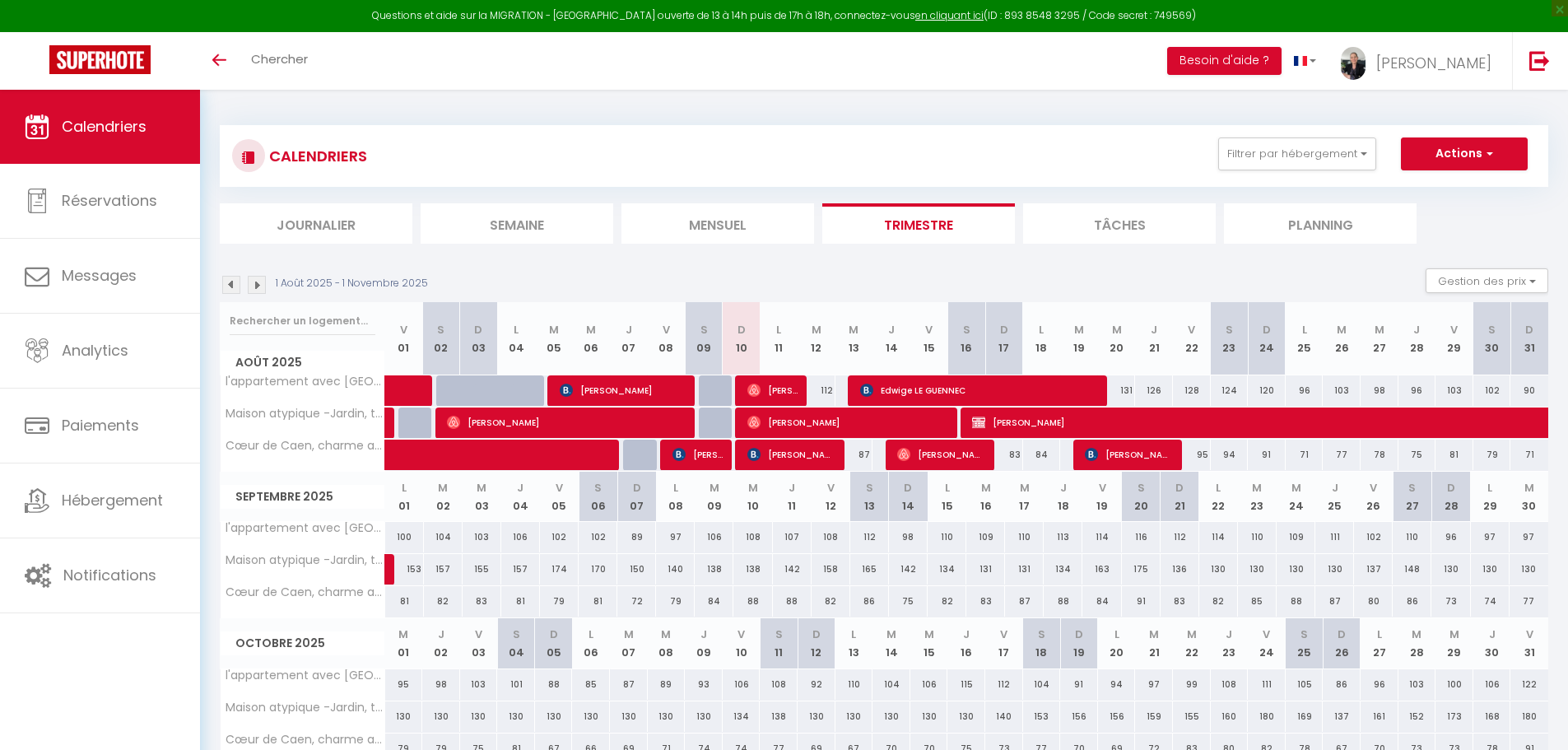
click at [112, 128] on span "Calendriers" at bounding box center [104, 126] width 85 height 21
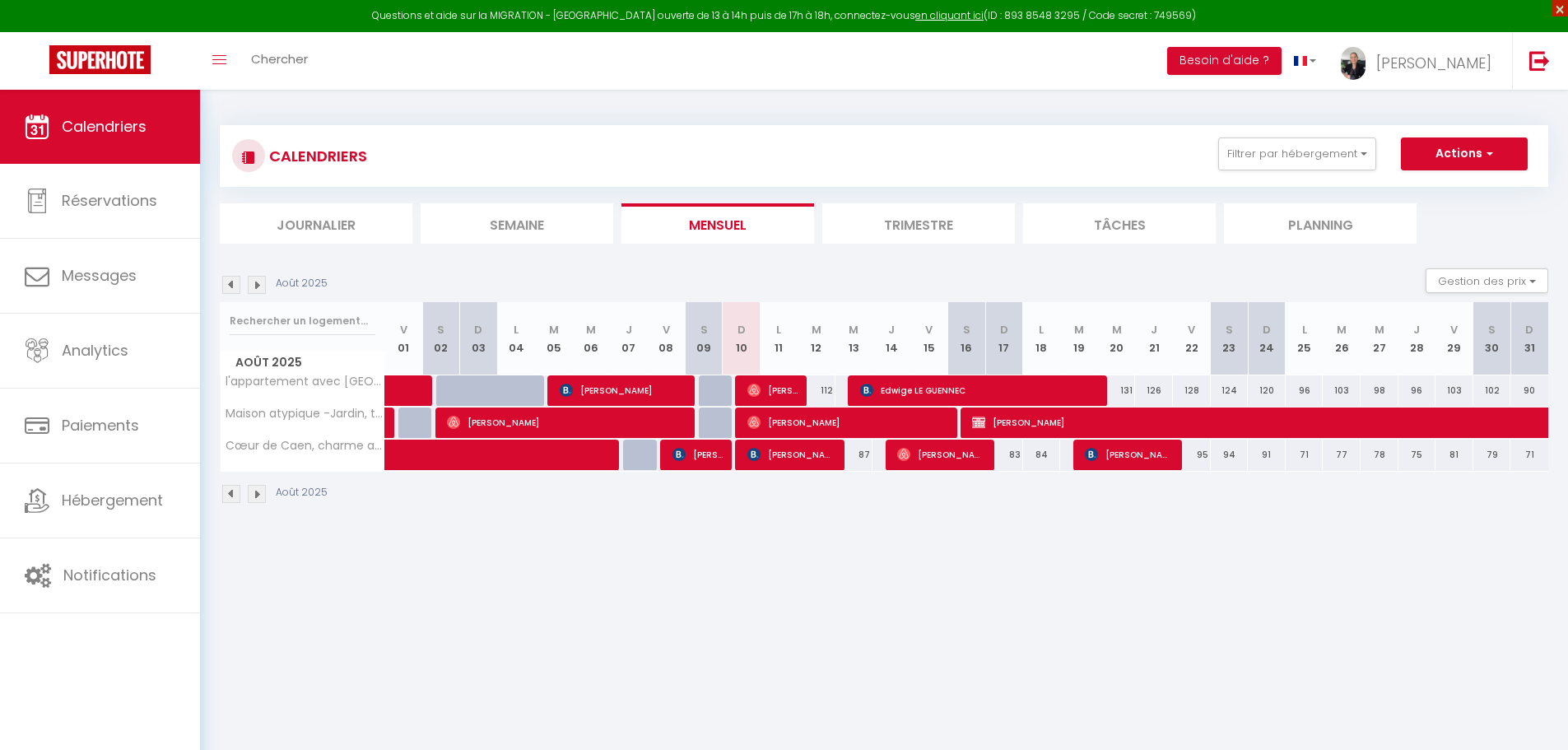
click at [1556, 8] on span "×" at bounding box center [1560, 8] width 16 height 16
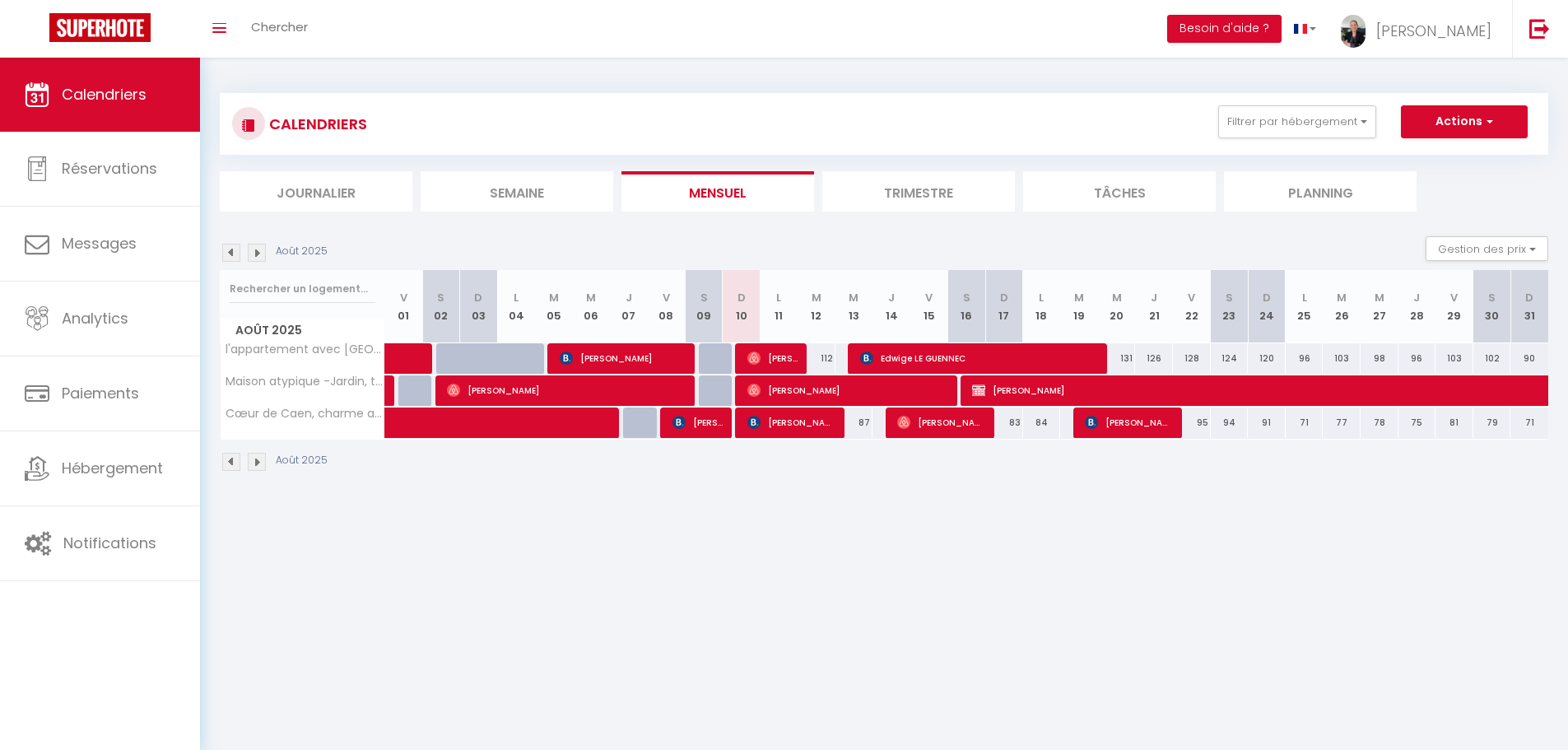
click at [116, 95] on span "Calendriers" at bounding box center [104, 94] width 85 height 21
click at [214, 23] on icon "Toggle menubar" at bounding box center [219, 27] width 14 height 10
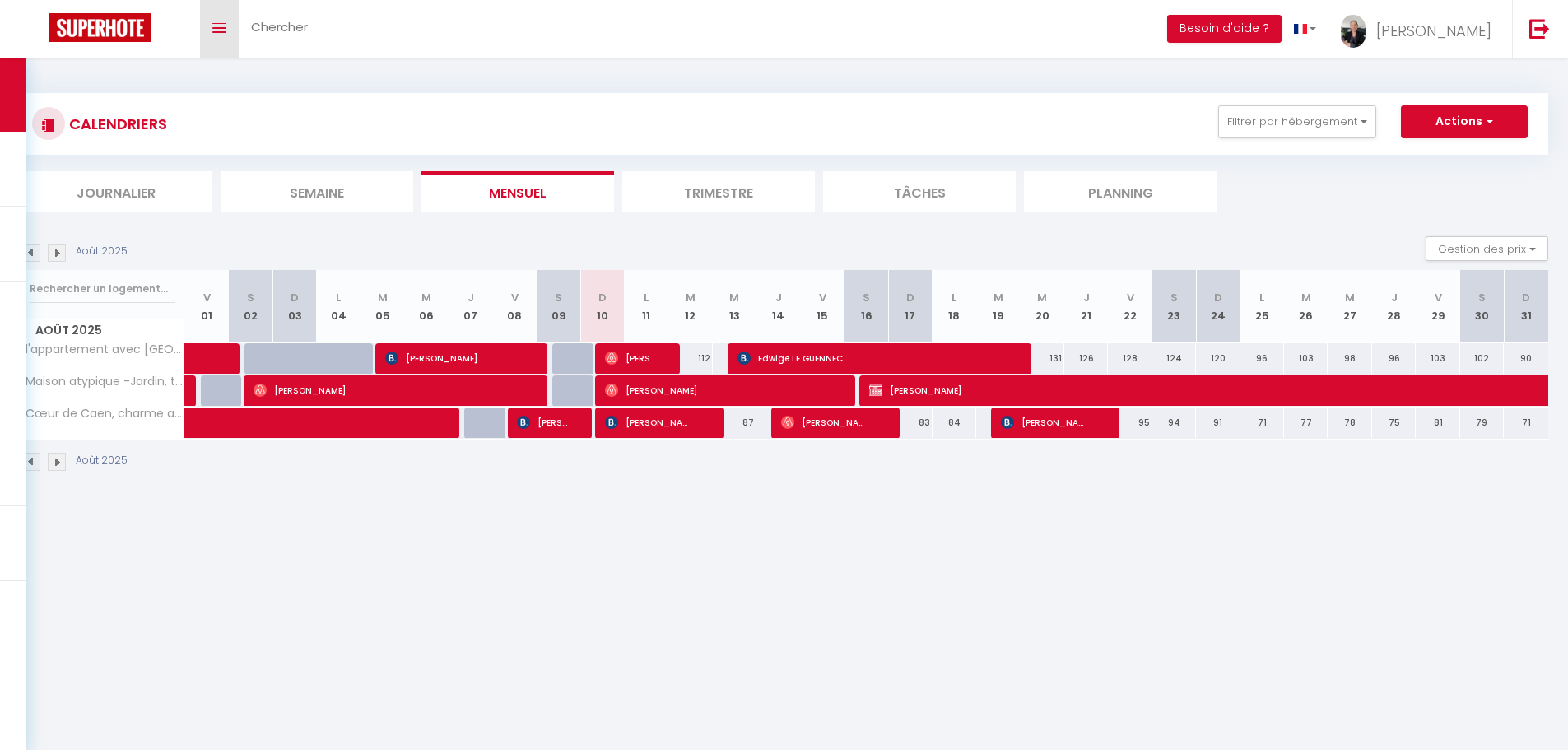
click at [214, 24] on icon "Toggle menubar" at bounding box center [219, 27] width 14 height 10
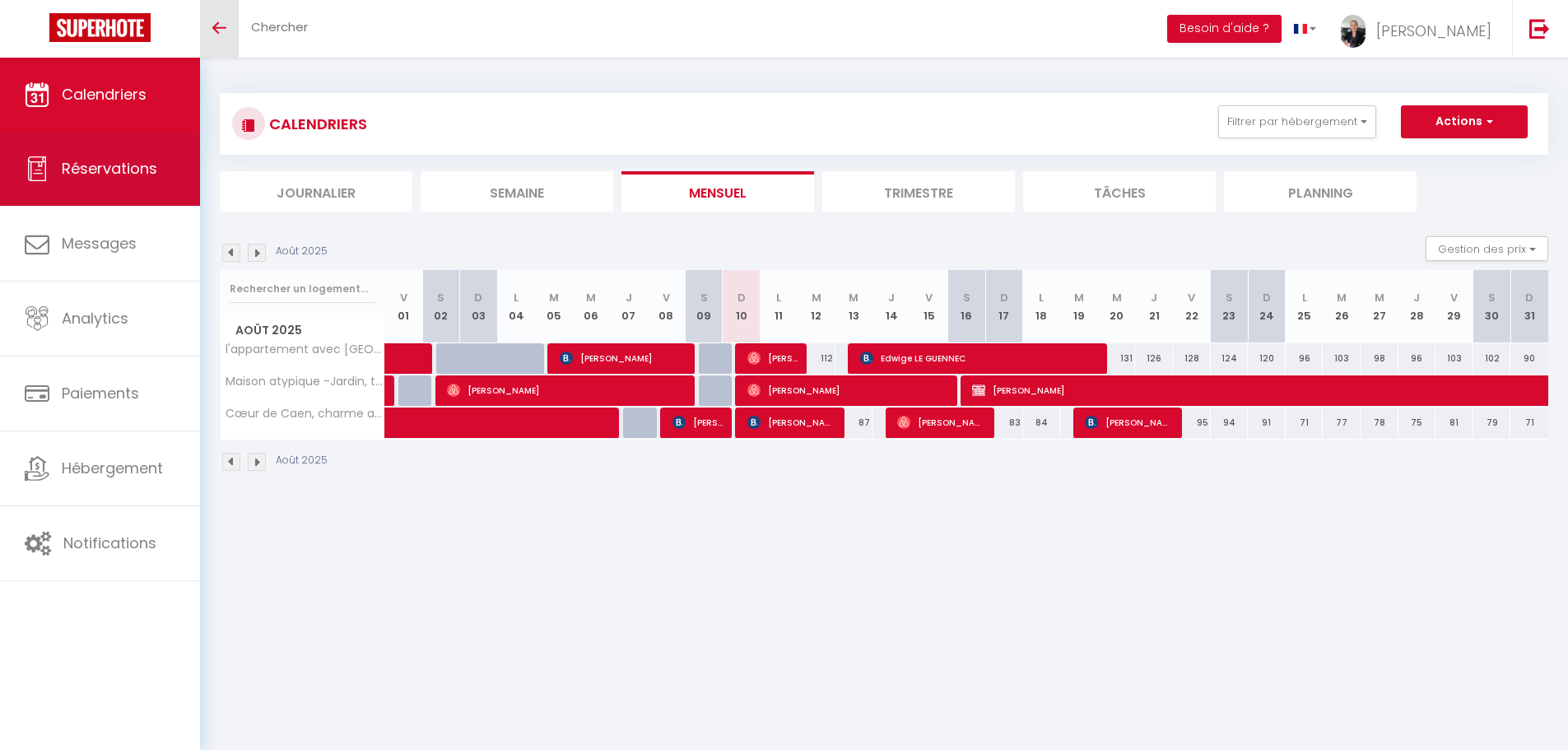
click at [115, 152] on link "Réservations" at bounding box center [100, 168] width 200 height 74
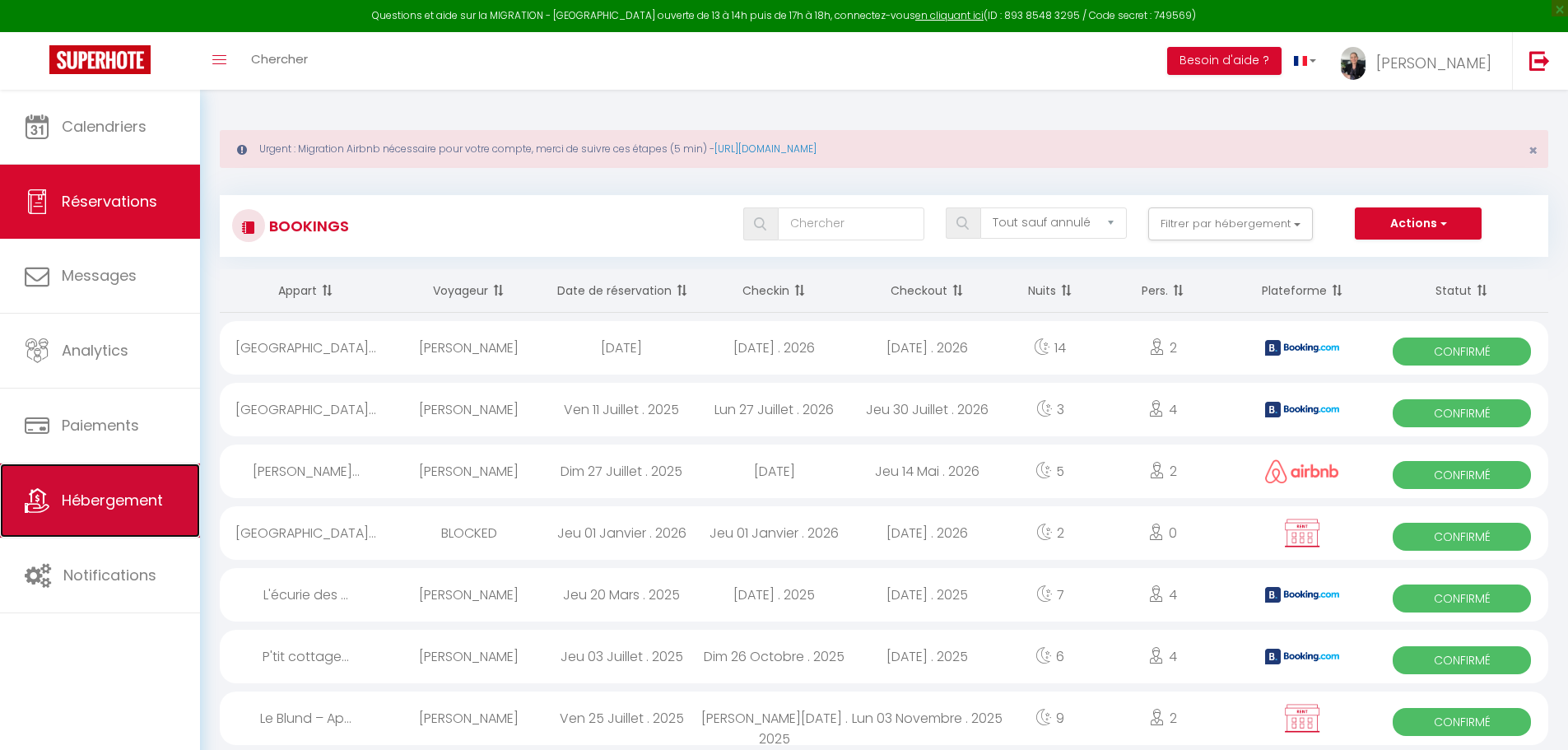
click at [105, 502] on span "Hébergement" at bounding box center [112, 500] width 101 height 21
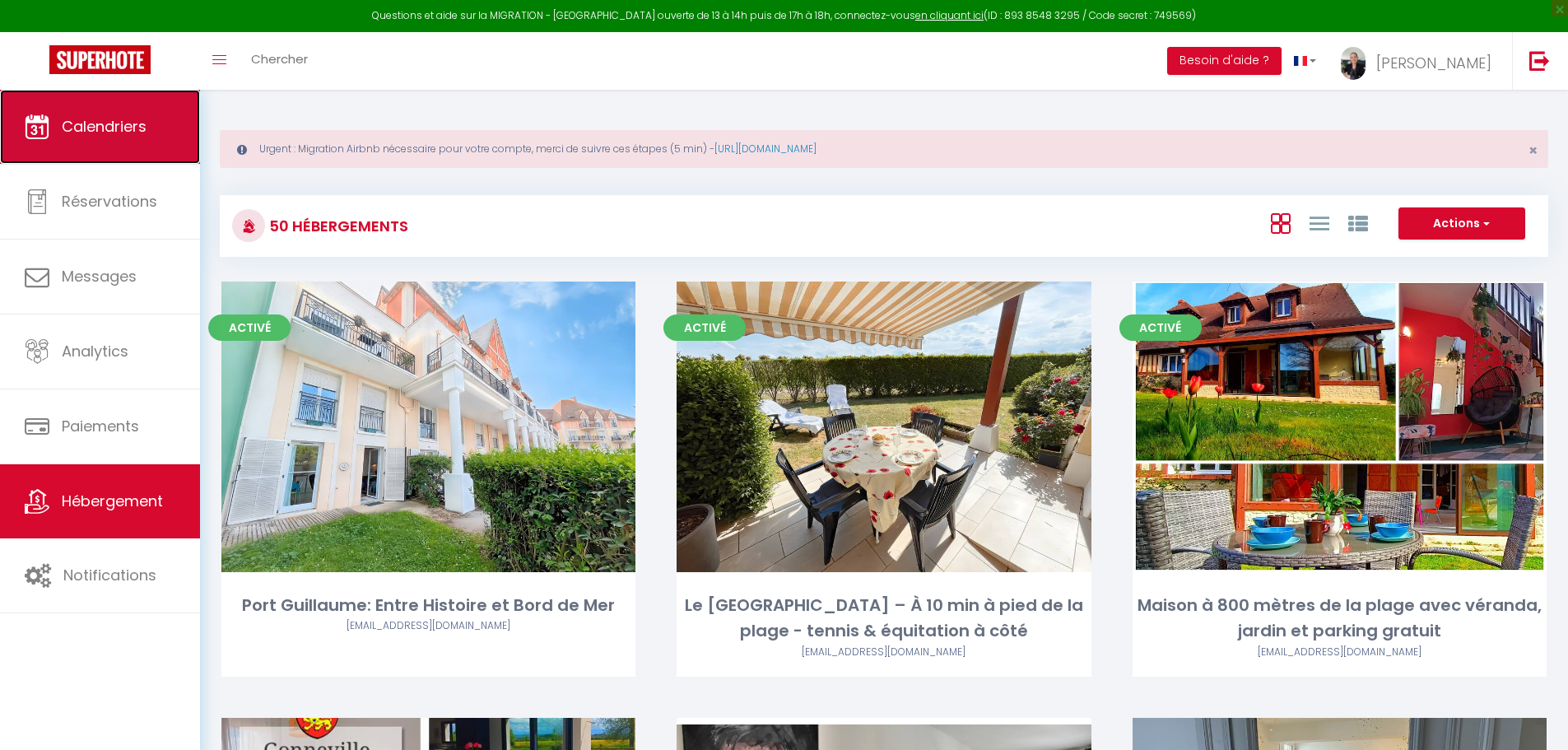
click at [113, 136] on span "Calendriers" at bounding box center [104, 126] width 85 height 21
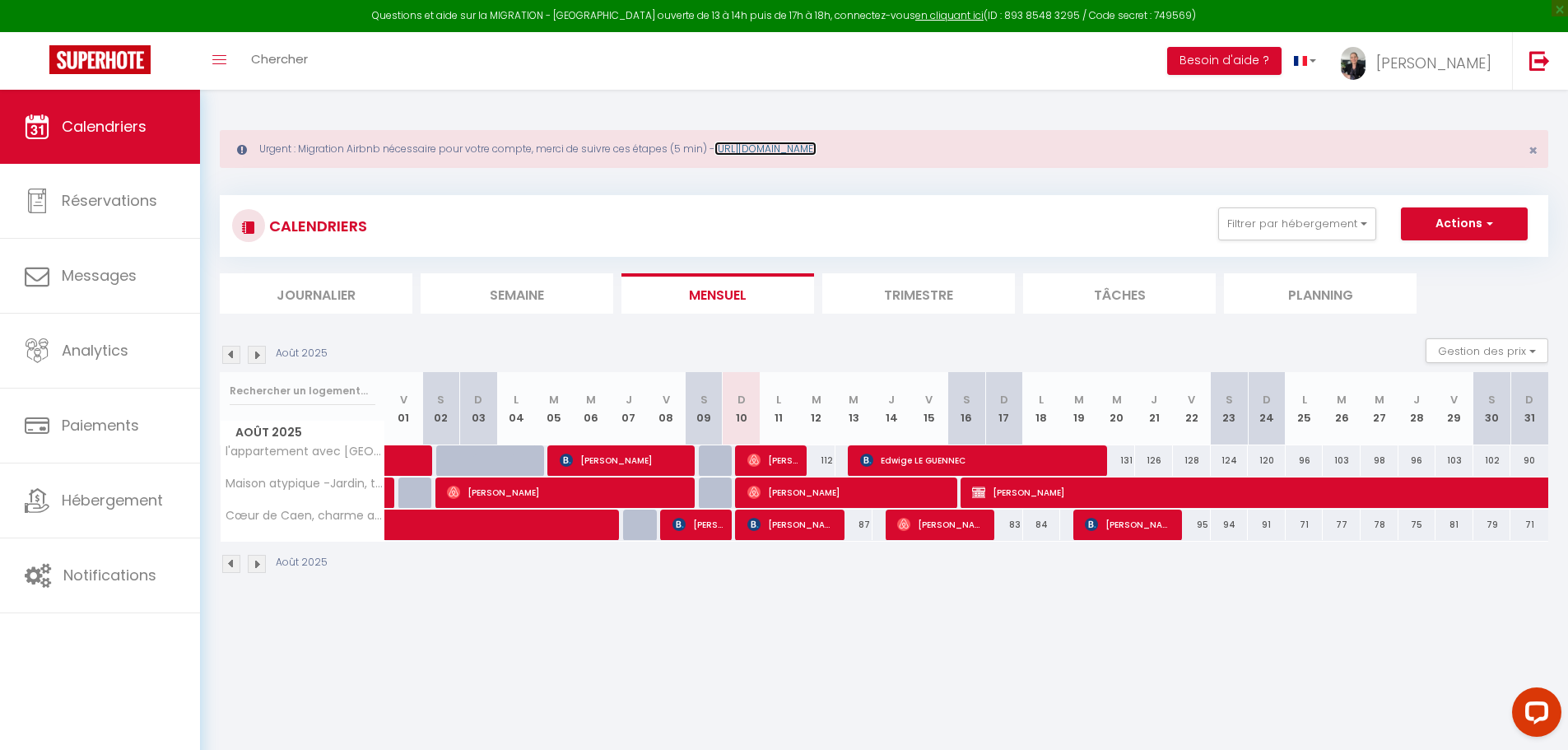
click at [795, 151] on link "[URL][DOMAIN_NAME]" at bounding box center [765, 148] width 102 height 14
